Goal: Information Seeking & Learning: Learn about a topic

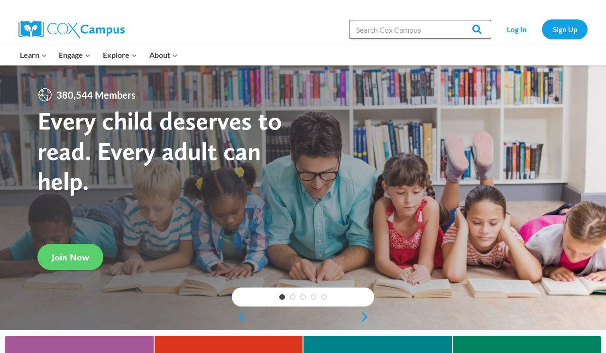
click at [385, 24] on input "Search in [URL][DOMAIN_NAME]" at bounding box center [420, 29] width 142 height 19
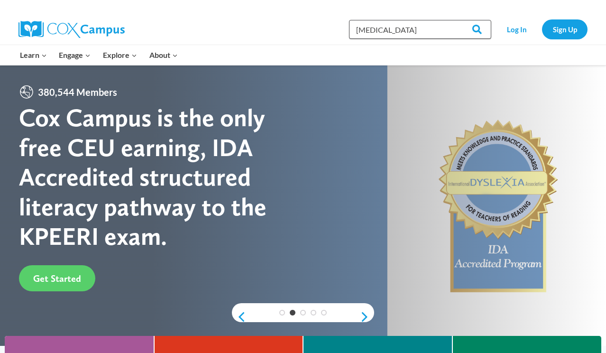
type input "[MEDICAL_DATA]"
click at [454, 20] on input "Search" at bounding box center [472, 29] width 37 height 19
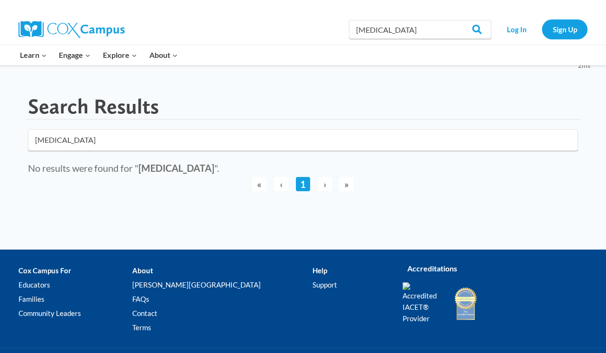
click at [270, 129] on input "[MEDICAL_DATA]" at bounding box center [303, 140] width 550 height 22
